Goal: Task Accomplishment & Management: Manage account settings

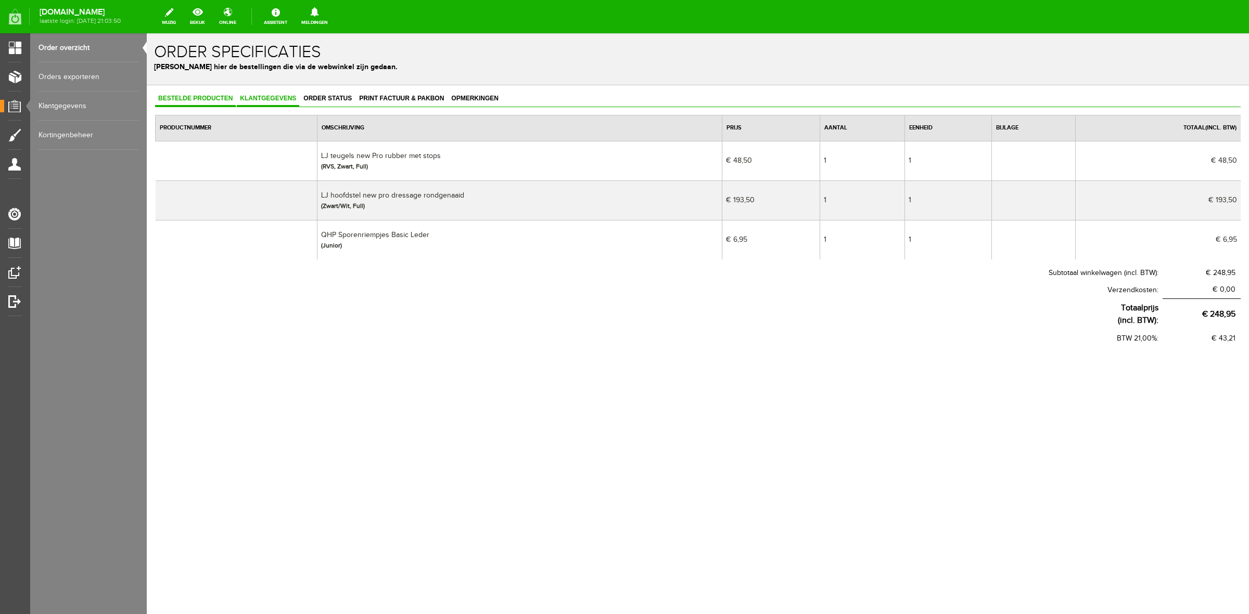
click at [290, 98] on span "Klantgegevens" at bounding box center [268, 98] width 62 height 7
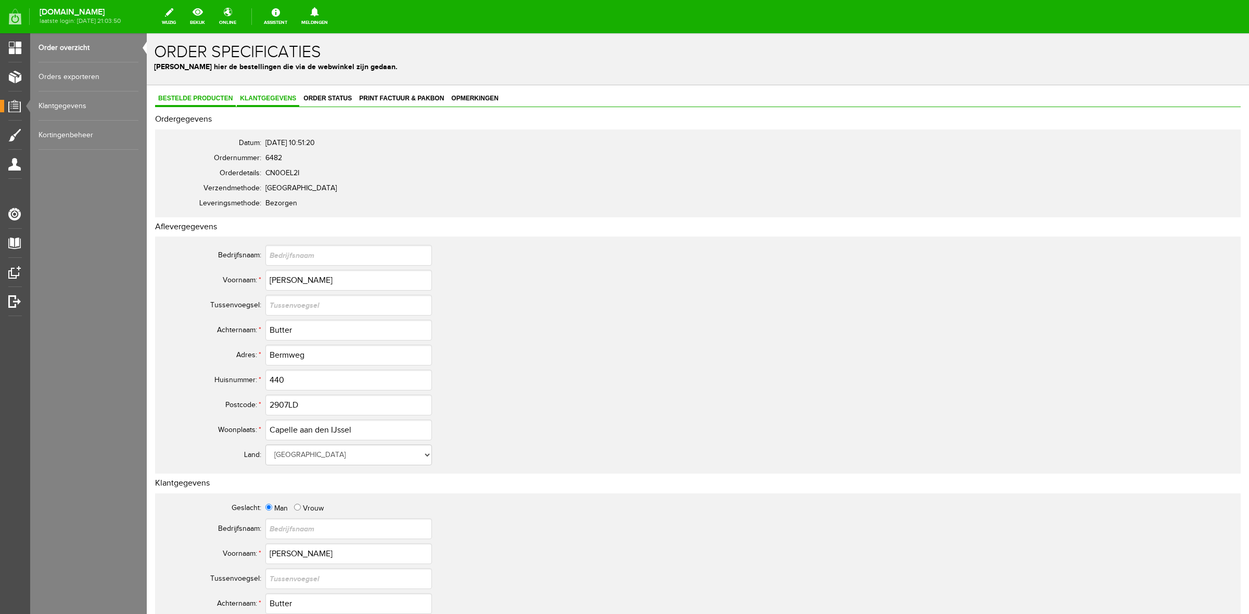
click at [191, 100] on span "Bestelde producten" at bounding box center [195, 98] width 81 height 7
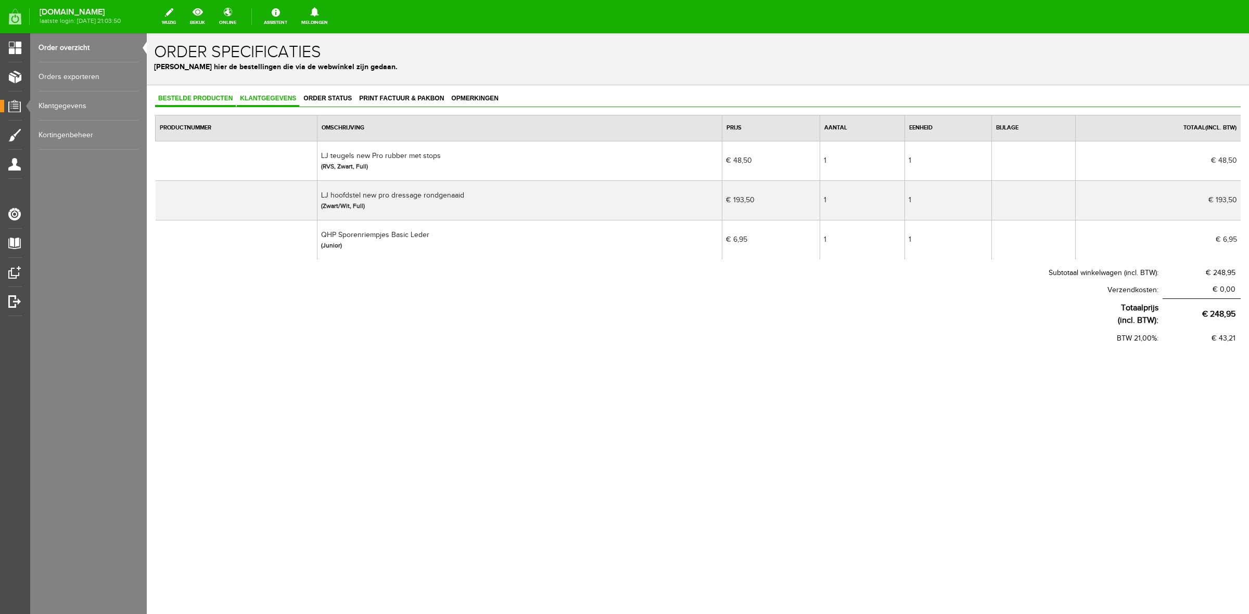
click at [282, 96] on span "Klantgegevens" at bounding box center [268, 98] width 62 height 7
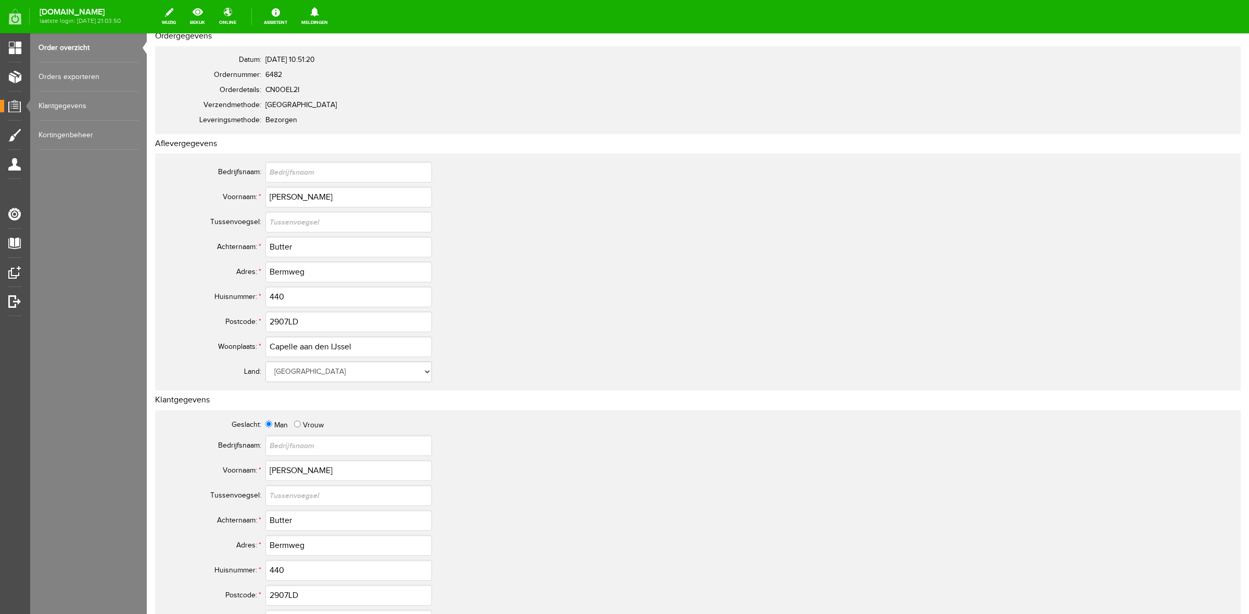
scroll to position [65, 0]
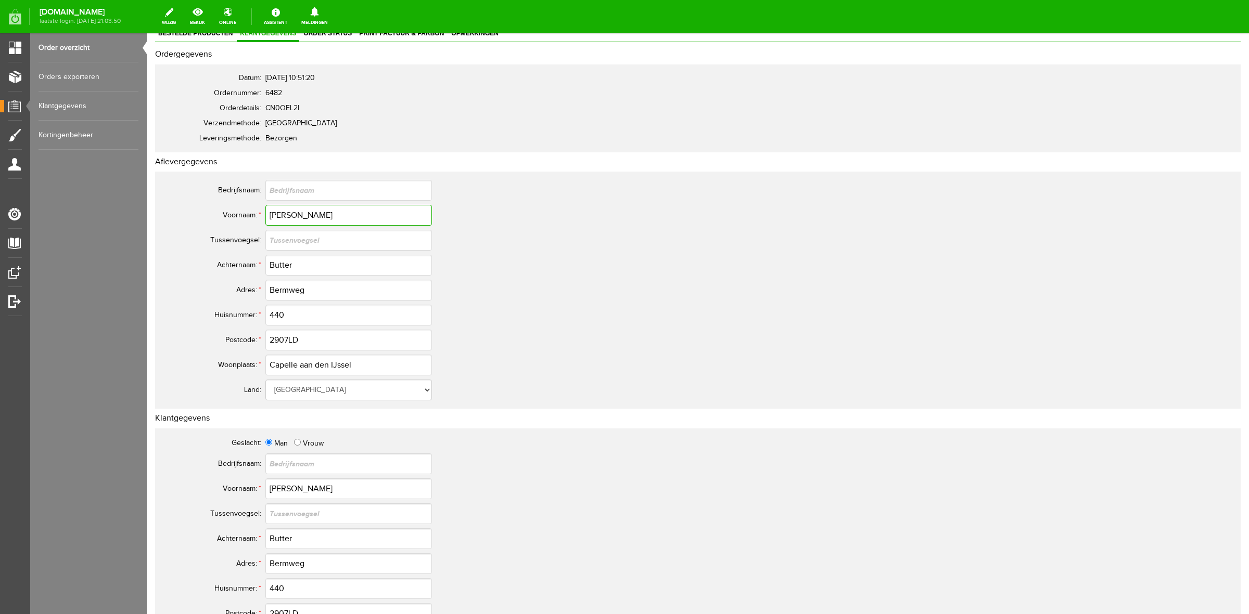
click at [284, 214] on input "[PERSON_NAME]" at bounding box center [348, 215] width 167 height 21
click at [289, 271] on input "Butter" at bounding box center [348, 265] width 167 height 21
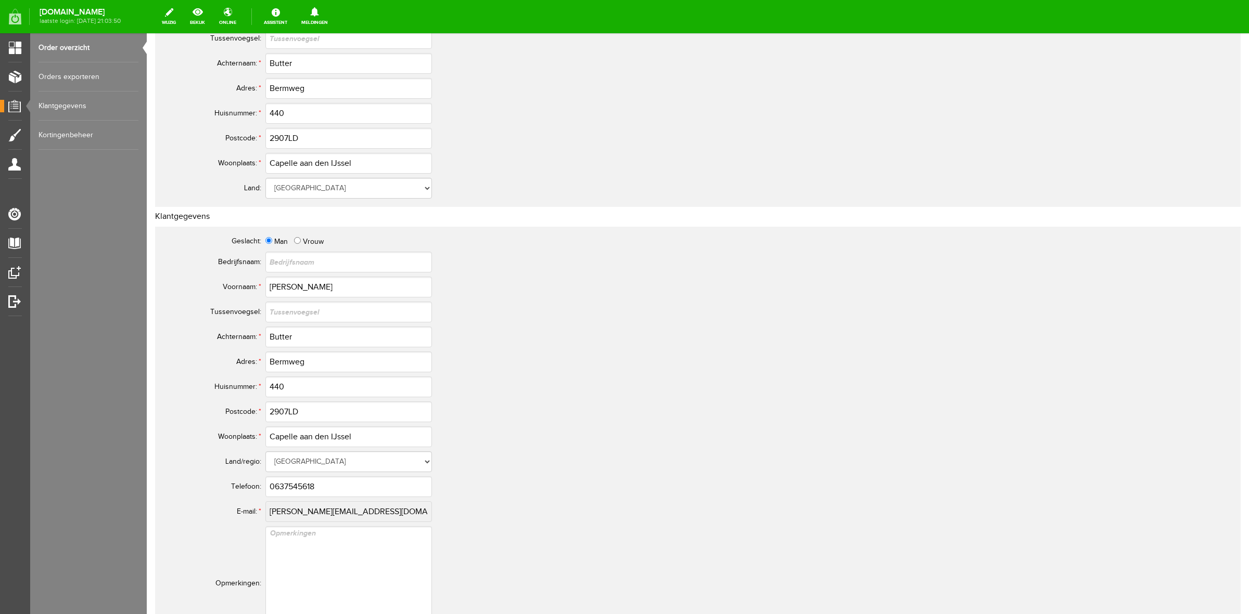
scroll to position [325, 0]
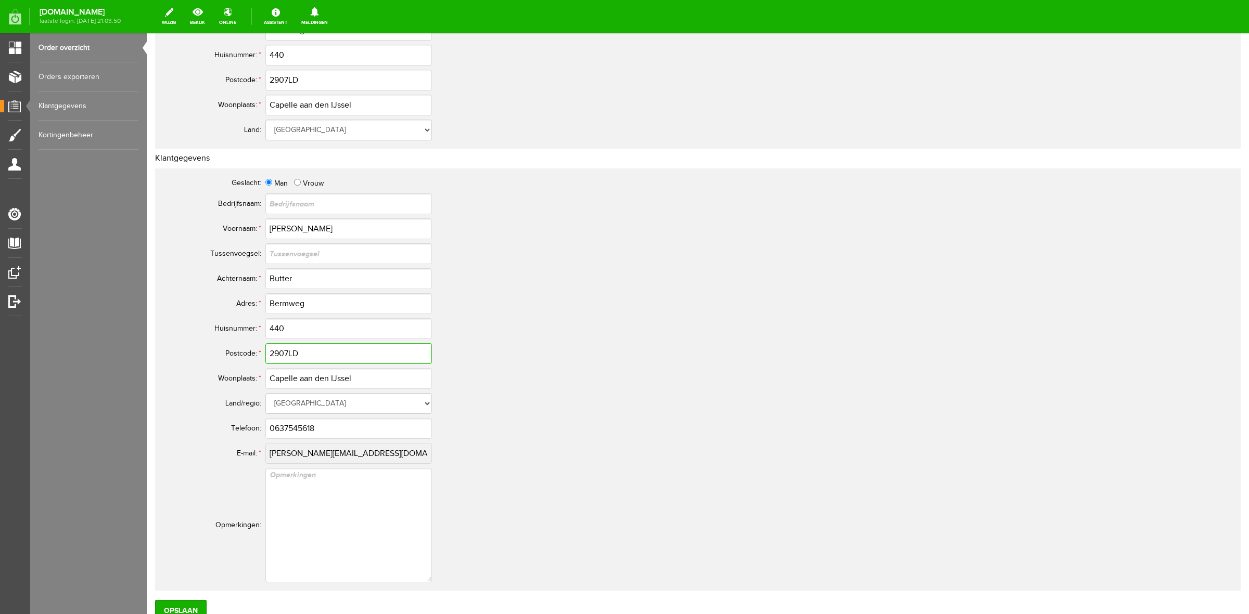
click at [301, 351] on input "2907LD" at bounding box center [348, 353] width 167 height 21
click at [312, 420] on input "0637545618" at bounding box center [348, 428] width 167 height 21
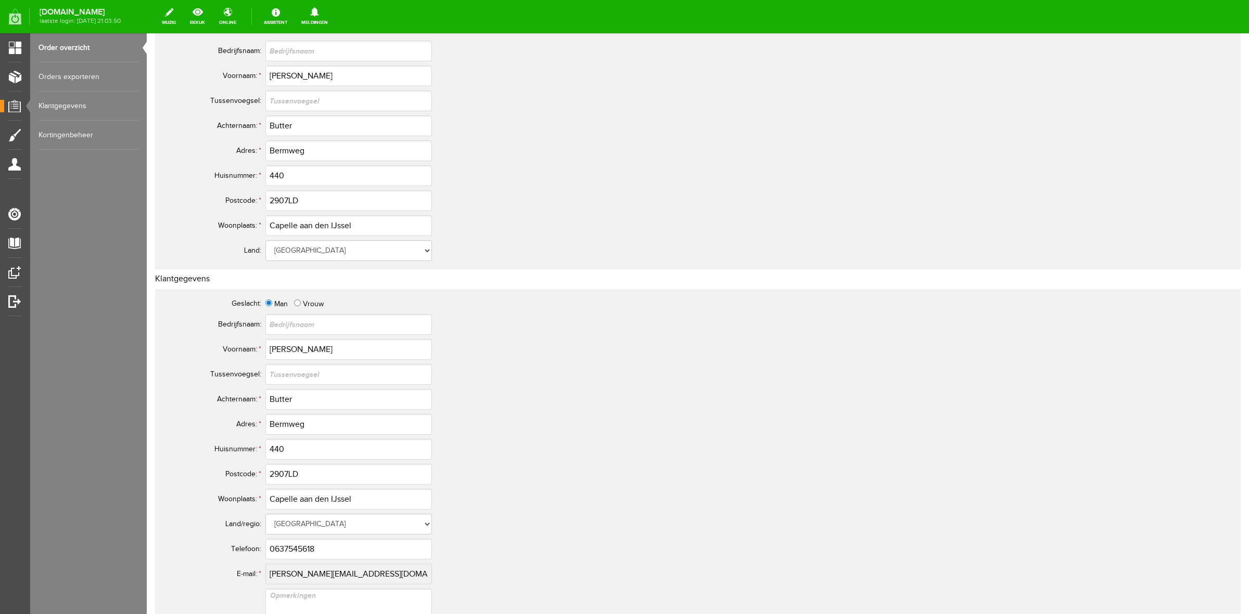
scroll to position [0, 0]
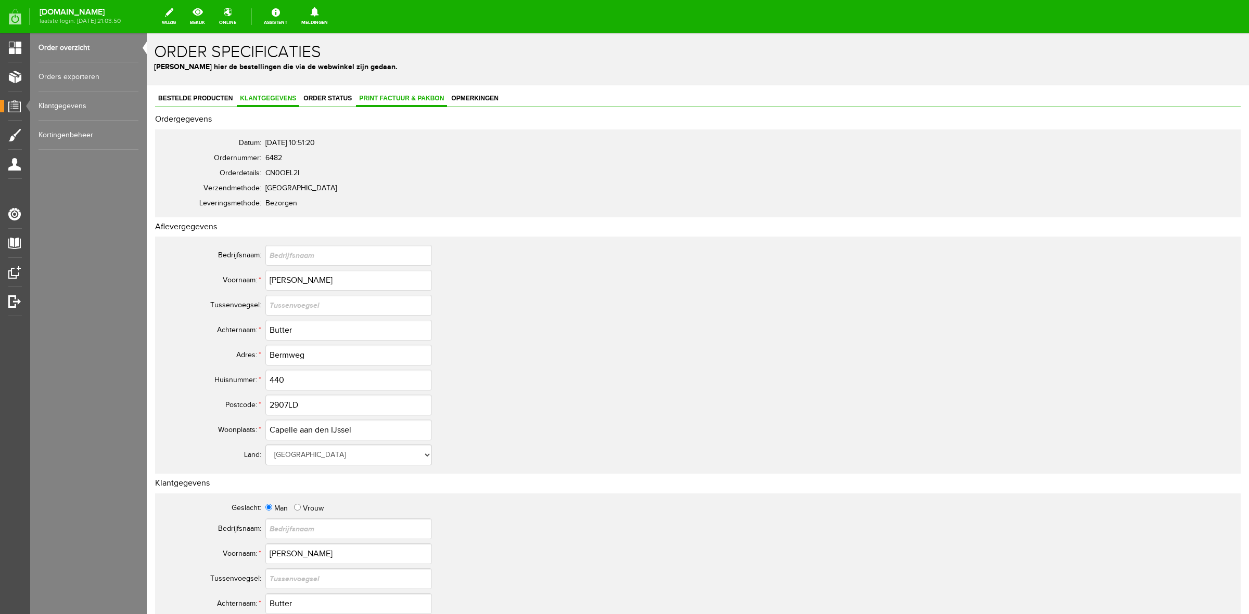
click at [388, 104] on link "Print factuur & pakbon" at bounding box center [401, 99] width 91 height 15
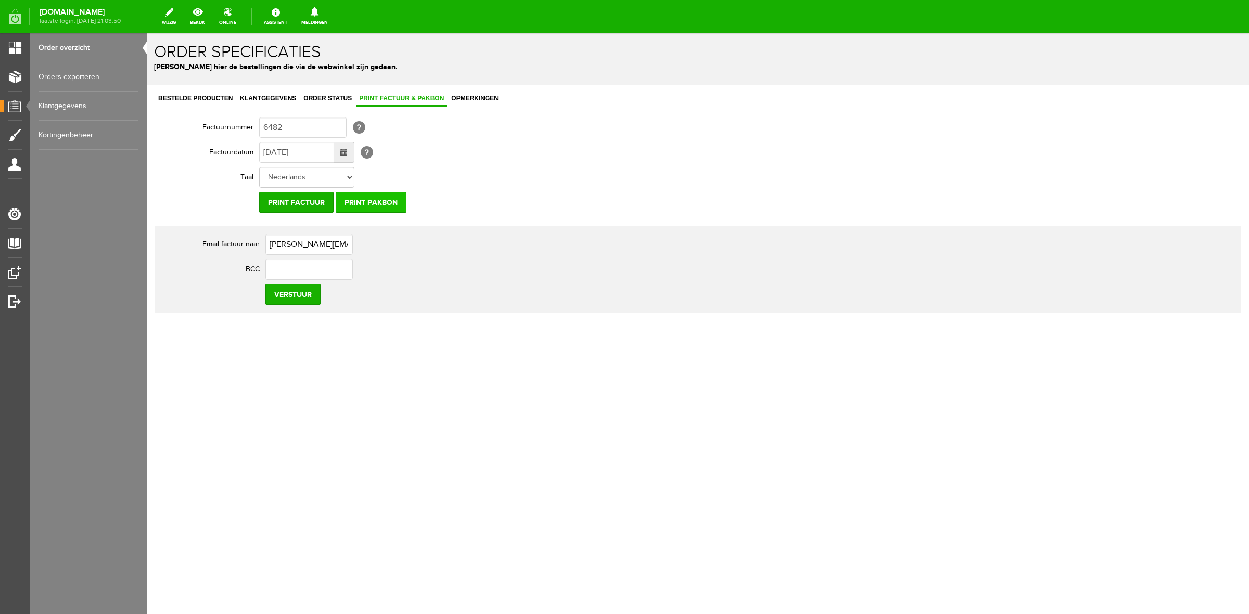
click at [393, 202] on input "Print pakbon" at bounding box center [371, 202] width 71 height 21
